Goal: Information Seeking & Learning: Find specific fact

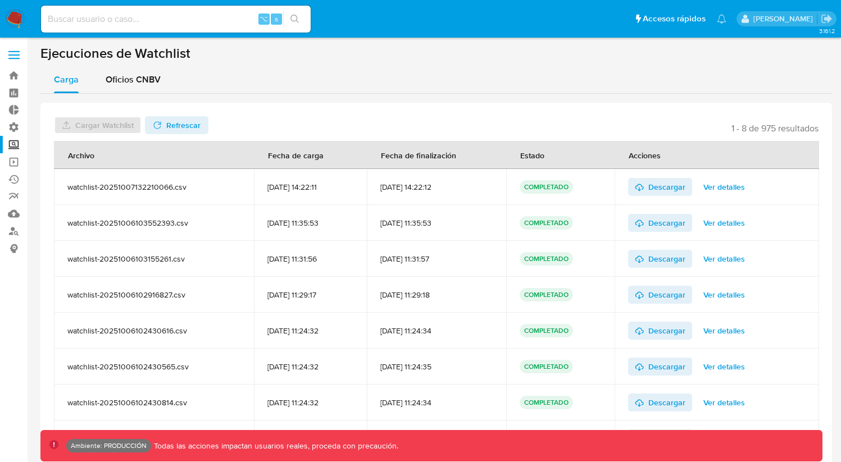
click at [10, 145] on label "Screening" at bounding box center [67, 144] width 134 height 17
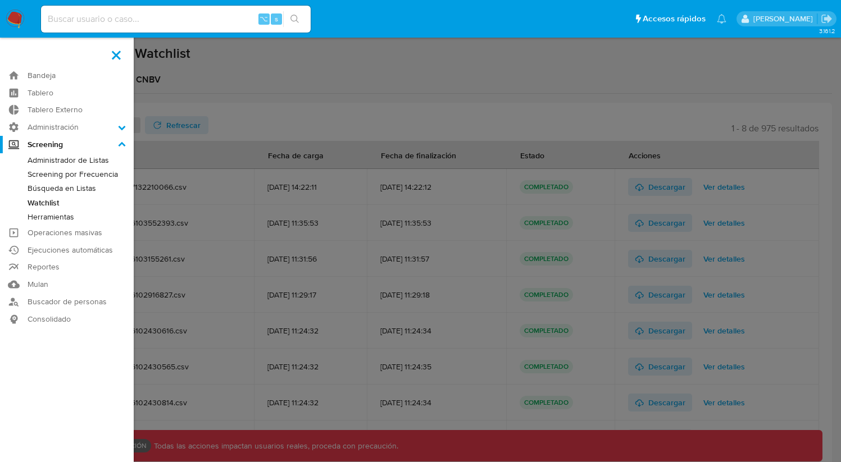
click at [0, 0] on input "Screening" at bounding box center [0, 0] width 0 height 0
click at [60, 188] on link "Búsqueda en Listas" at bounding box center [67, 188] width 134 height 14
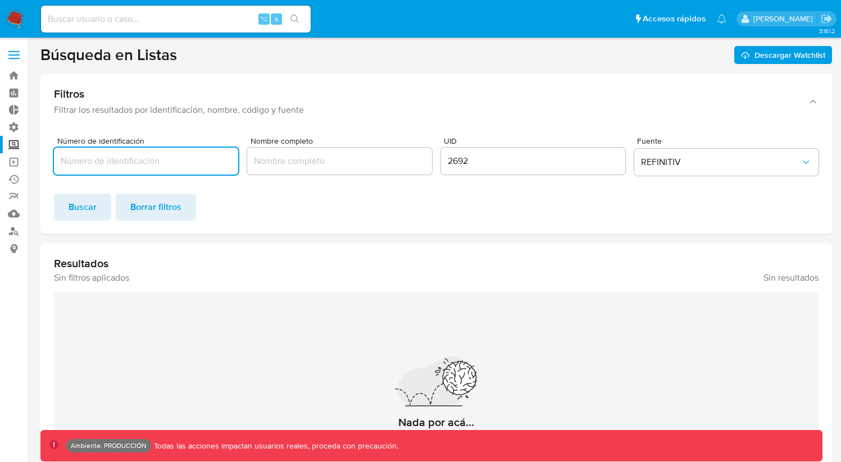
click at [452, 161] on input "2692" at bounding box center [533, 161] width 184 height 15
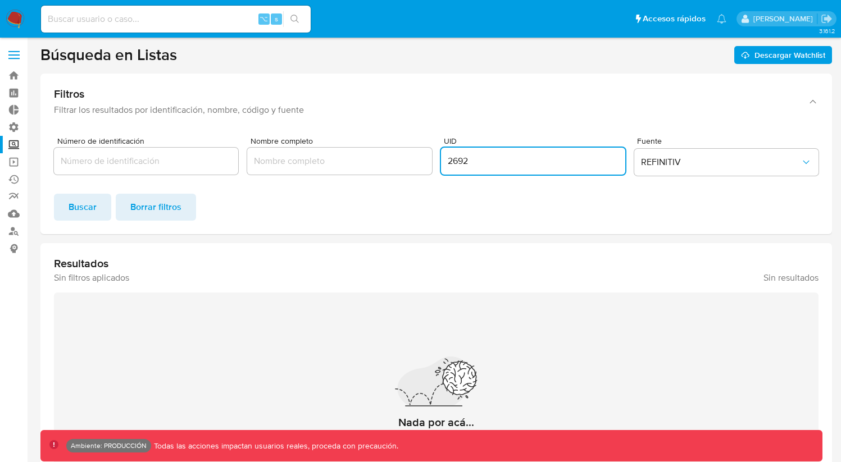
click at [452, 161] on input "2692" at bounding box center [533, 161] width 184 height 15
click button "Buscar" at bounding box center [82, 207] width 57 height 27
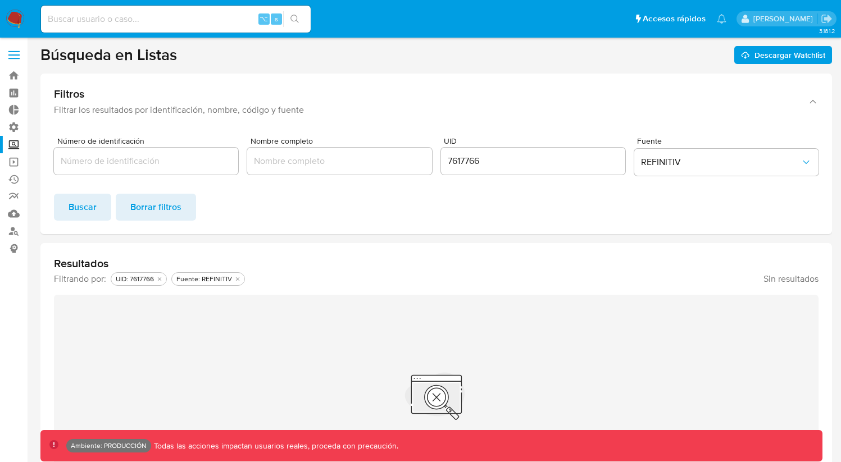
click at [495, 156] on input "7617766" at bounding box center [533, 161] width 184 height 15
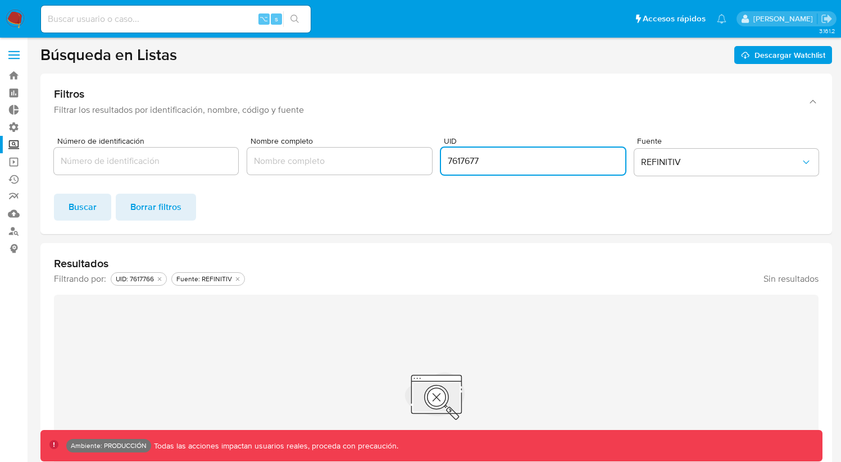
click button "Buscar" at bounding box center [82, 207] width 57 height 27
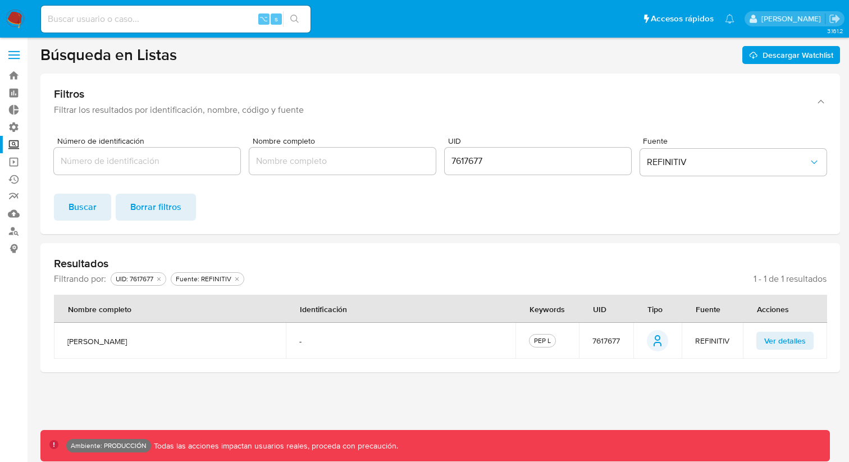
click at [776, 340] on span "Ver detalles" at bounding box center [786, 341] width 42 height 16
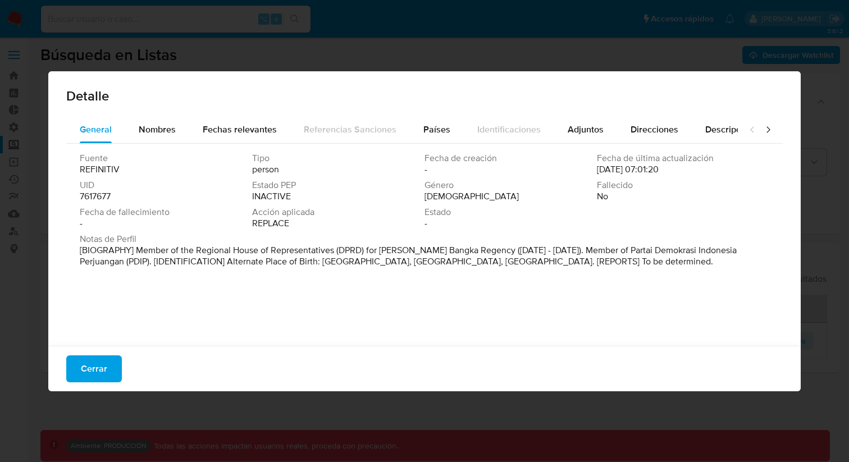
drag, startPoint x: 591, startPoint y: 172, endPoint x: 688, endPoint y: 172, distance: 96.6
click at [688, 172] on div "Fecha de última actualización [DATE] 07:01:20" at bounding box center [683, 164] width 172 height 22
drag, startPoint x: 674, startPoint y: 170, endPoint x: 597, endPoint y: 172, distance: 77.0
click at [597, 172] on div "Fecha de última actualización [DATE] 07:01:20" at bounding box center [683, 164] width 172 height 22
click at [168, 127] on span "Nombres" at bounding box center [157, 129] width 37 height 13
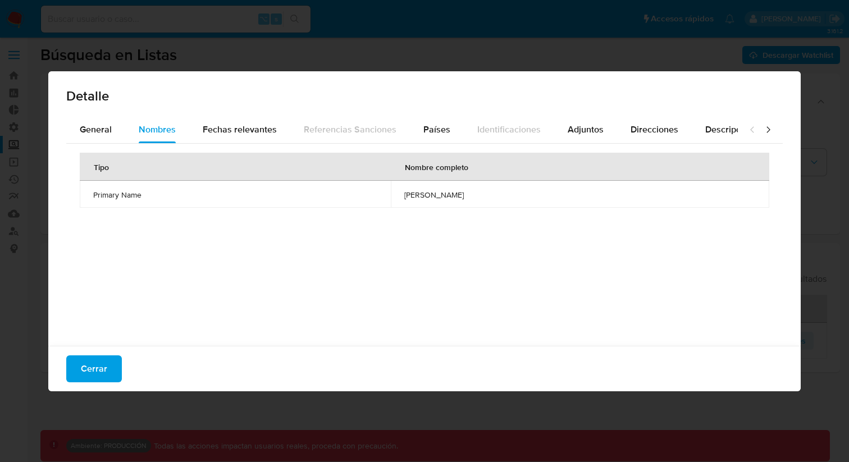
drag, startPoint x: 123, startPoint y: 195, endPoint x: 536, endPoint y: 192, distance: 412.9
click at [486, 197] on tr "Primary Name [PERSON_NAME]" at bounding box center [425, 194] width 690 height 27
click at [130, 48] on div "Detalle General Nombres Fechas relevantes Referencias Sanciones Países Identifi…" at bounding box center [424, 231] width 849 height 462
click at [130, 49] on div "Detalle General Nombres Fechas relevantes Referencias Sanciones Países Identifi…" at bounding box center [424, 231] width 849 height 462
click at [100, 366] on span "Cerrar" at bounding box center [94, 369] width 26 height 25
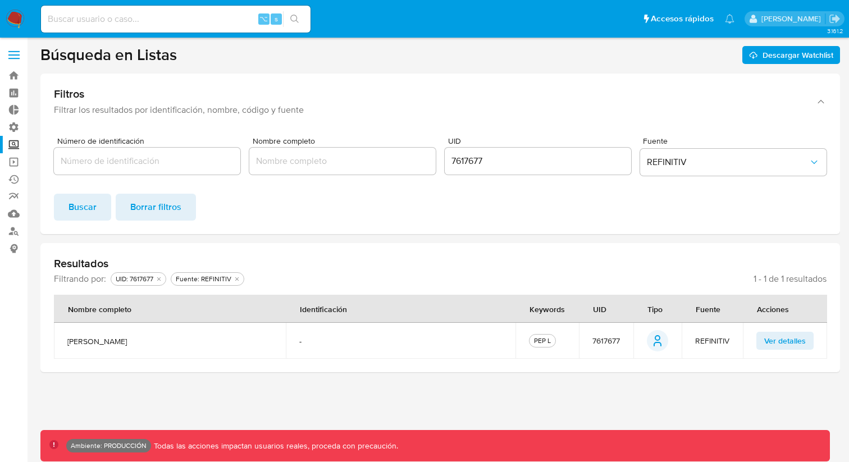
click at [471, 165] on input "7617677" at bounding box center [538, 161] width 186 height 15
paste input "0828"
type input "7610828"
click button "Buscar" at bounding box center [82, 207] width 57 height 27
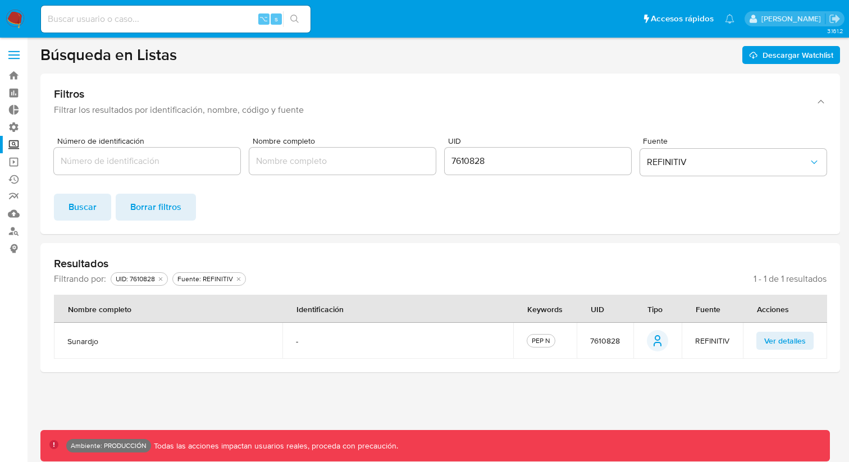
click at [785, 338] on span "Ver detalles" at bounding box center [786, 341] width 42 height 16
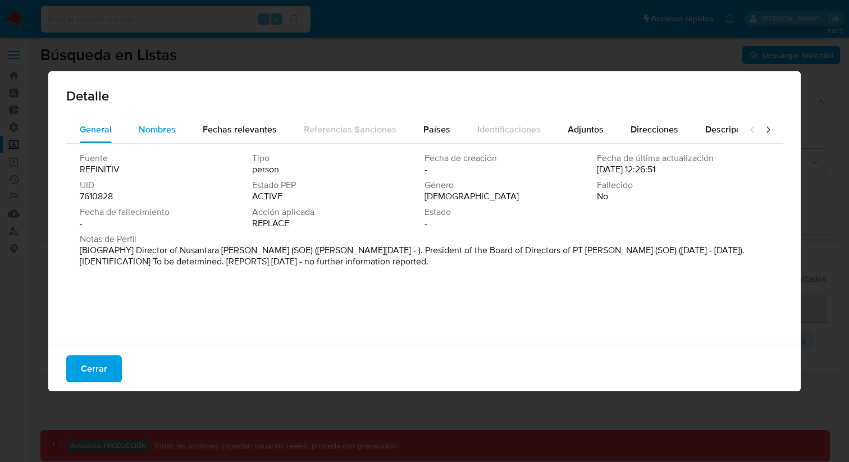
click at [172, 132] on span "Nombres" at bounding box center [157, 129] width 37 height 13
